Goal: Check status

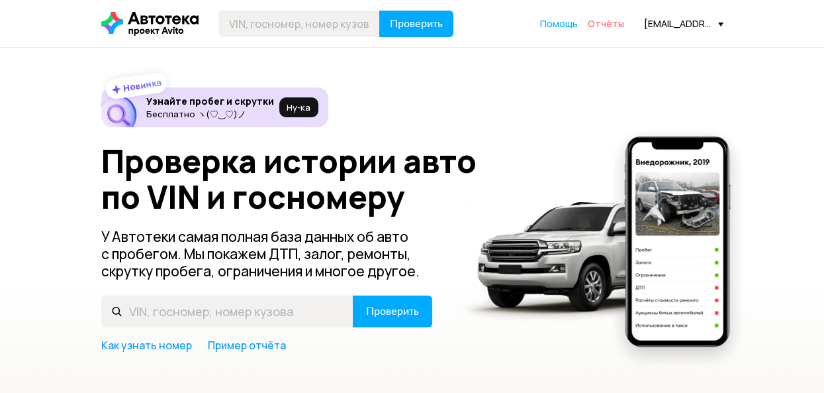
click at [613, 23] on span "Отчёты" at bounding box center [606, 23] width 36 height 13
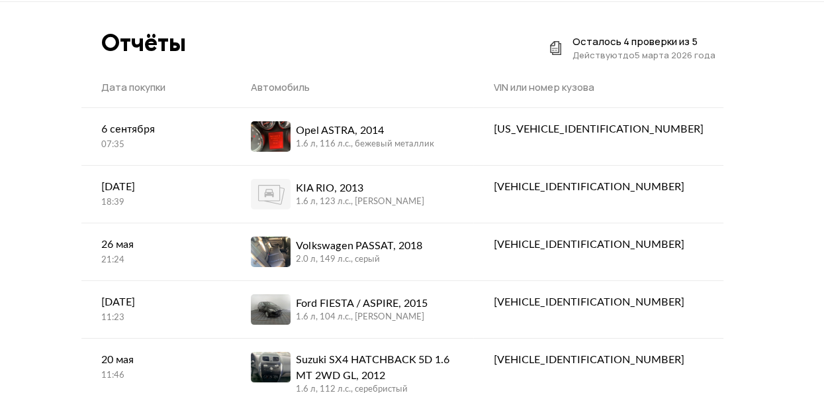
scroll to position [66, 0]
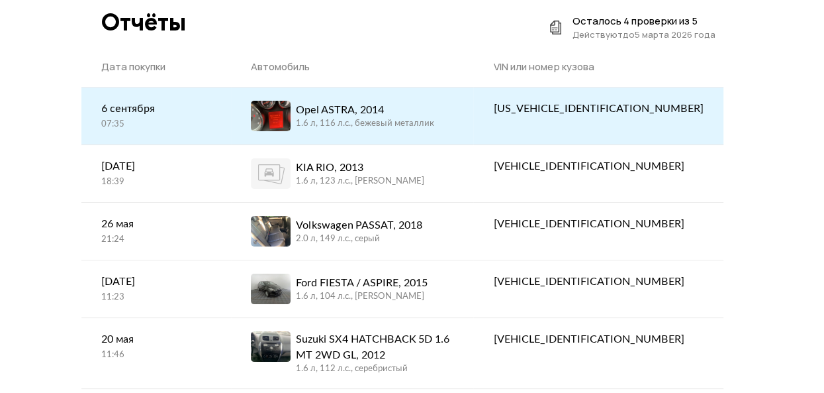
click at [179, 117] on div "[DATE] 07:35" at bounding box center [156, 116] width 110 height 30
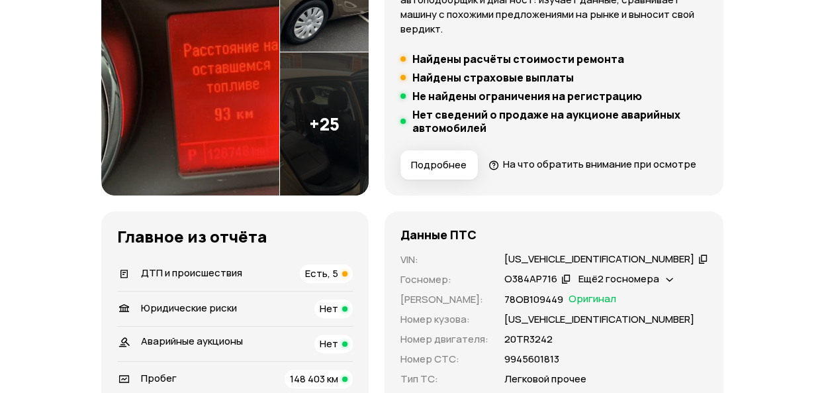
scroll to position [397, 0]
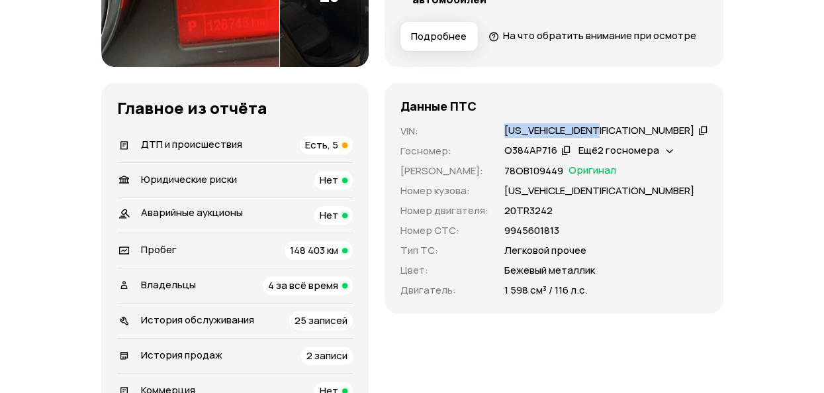
drag, startPoint x: 538, startPoint y: 154, endPoint x: 641, endPoint y: 158, distance: 103.3
click at [641, 138] on div "[US_VEHICLE_IDENTIFICATION_NUMBER]" at bounding box center [605, 131] width 207 height 14
copy div "[US_VEHICLE_IDENTIFICATION_NUMBER]"
